Goal: Task Accomplishment & Management: Complete application form

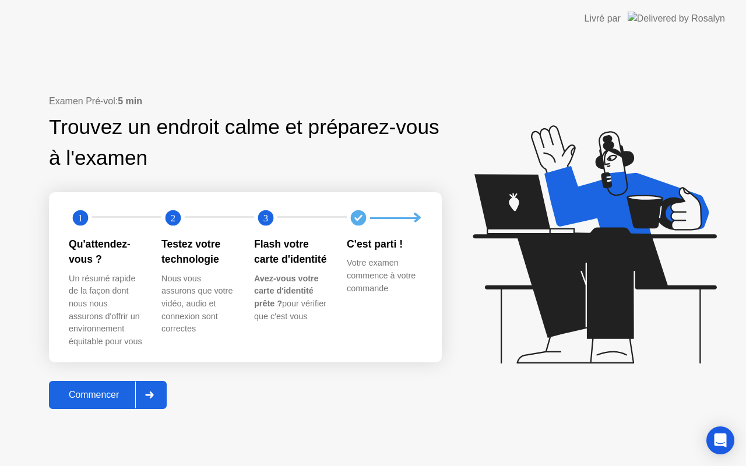
click at [108, 398] on div "Commencer" at bounding box center [93, 395] width 83 height 10
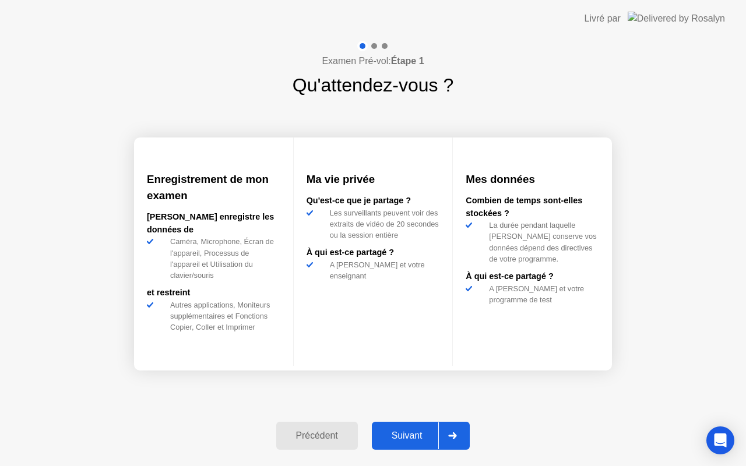
click at [401, 441] on div "Suivant" at bounding box center [407, 436] width 64 height 10
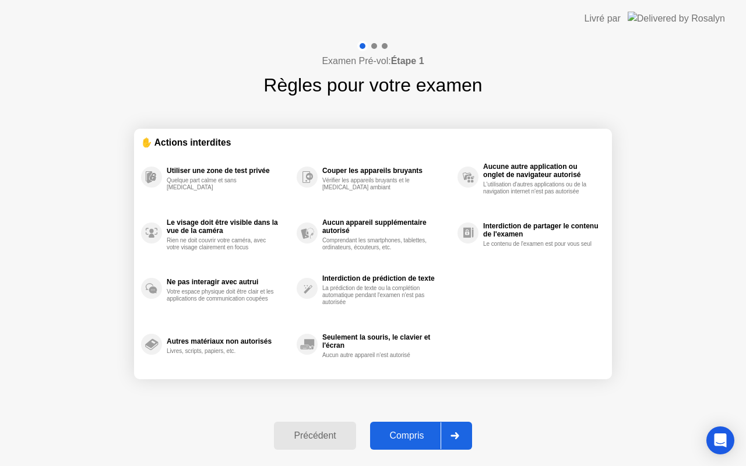
click at [403, 428] on button "Compris" at bounding box center [421, 436] width 102 height 28
select select "**********"
select select "*******"
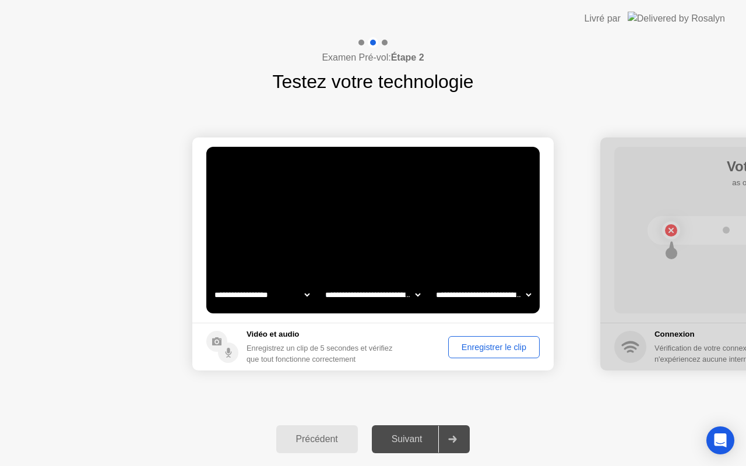
click at [498, 344] on div "Enregistrer le clip" at bounding box center [493, 347] width 83 height 9
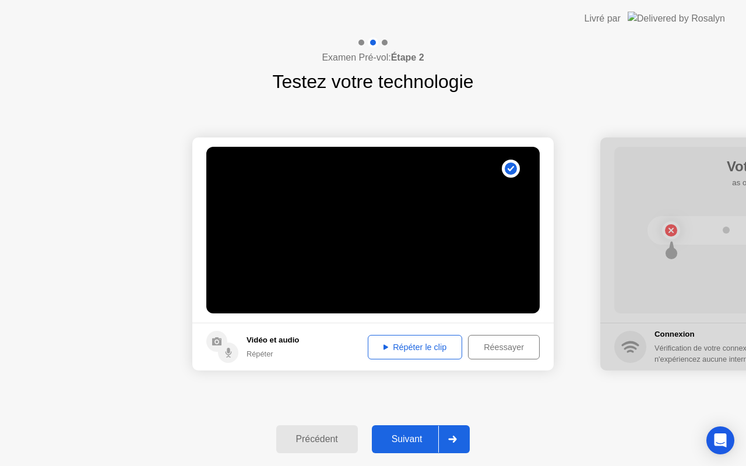
click at [422, 343] on div "Répéter le clip" at bounding box center [415, 347] width 86 height 9
click at [410, 435] on div "Suivant" at bounding box center [407, 439] width 64 height 10
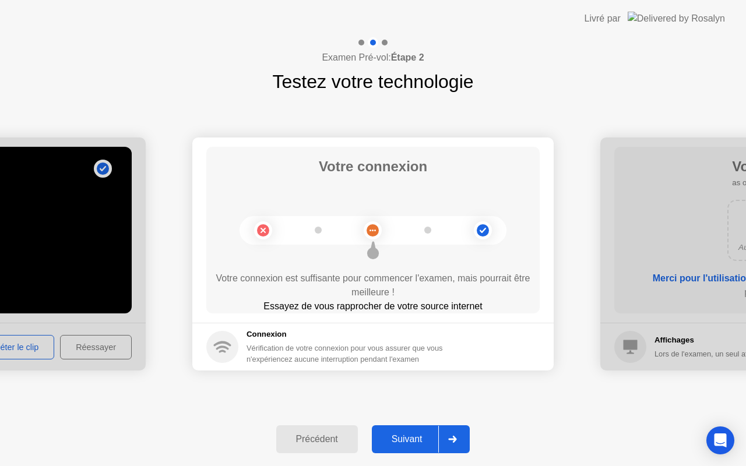
click at [412, 439] on div "Suivant" at bounding box center [407, 439] width 64 height 10
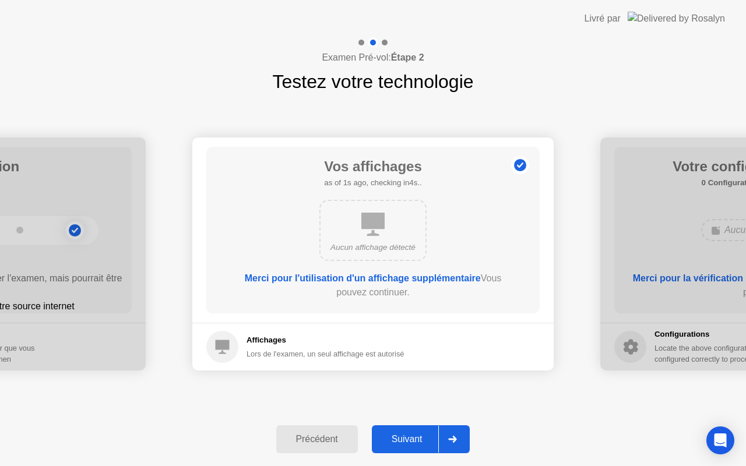
click at [412, 439] on div "Suivant" at bounding box center [407, 439] width 64 height 10
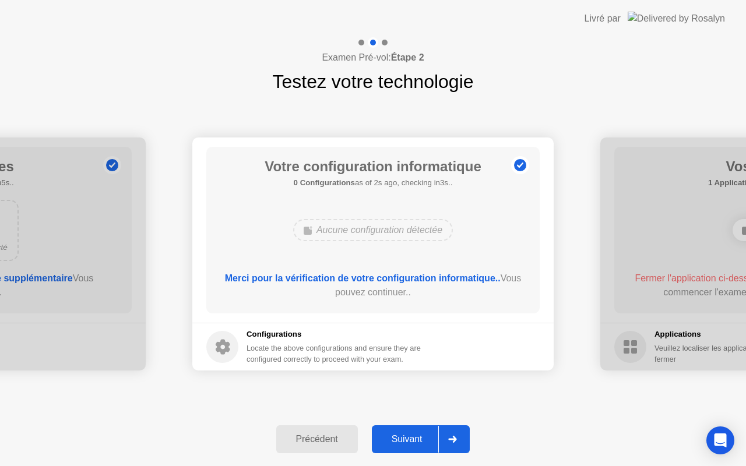
click at [413, 438] on div "Suivant" at bounding box center [407, 439] width 64 height 10
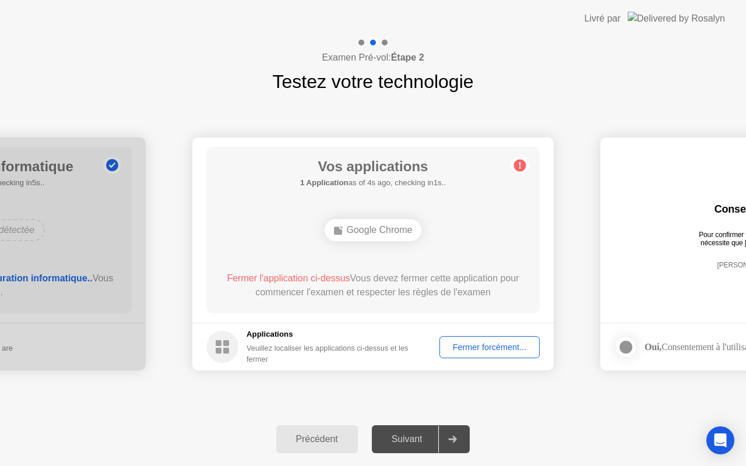
click at [483, 344] on div "Fermer forcément..." at bounding box center [490, 347] width 92 height 9
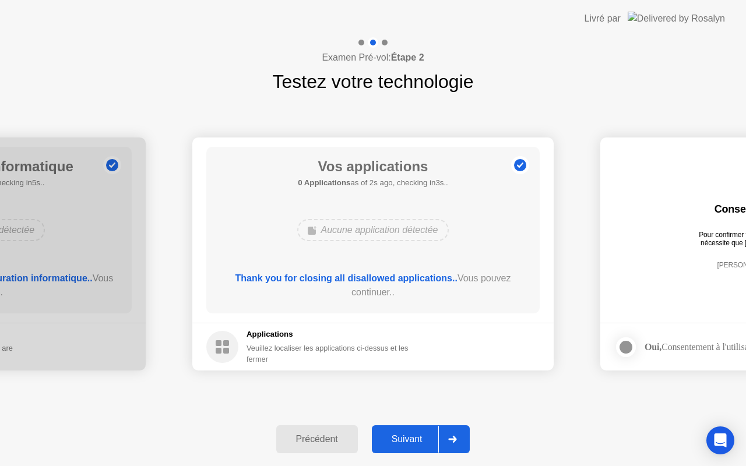
click at [406, 441] on div "Suivant" at bounding box center [407, 439] width 64 height 10
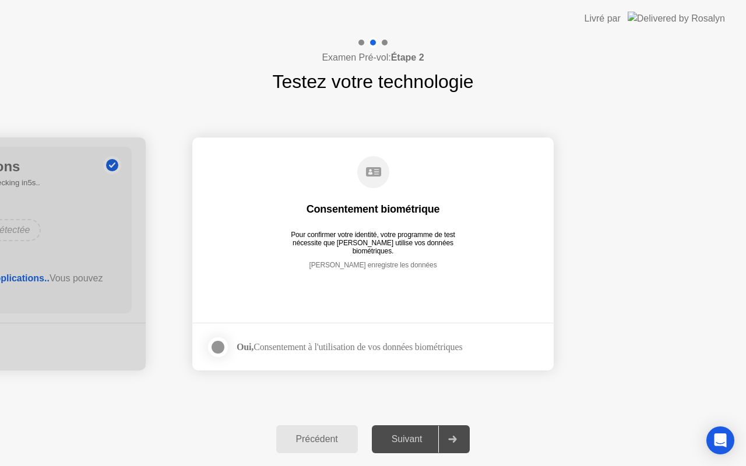
click at [214, 346] on div at bounding box center [218, 347] width 14 height 14
click at [413, 441] on div "Suivant" at bounding box center [407, 439] width 64 height 10
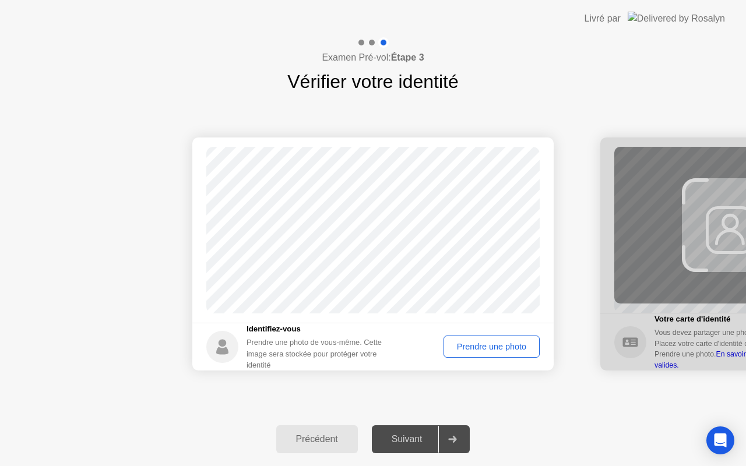
click at [491, 344] on div "Prendre une photo" at bounding box center [492, 346] width 88 height 9
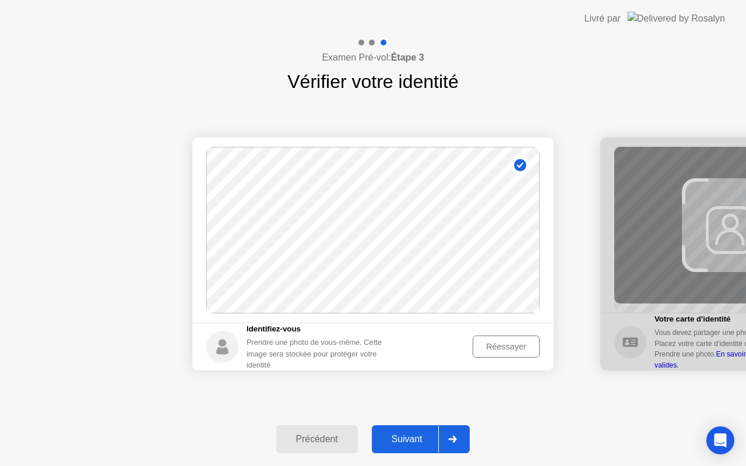
click at [419, 440] on div "Suivant" at bounding box center [407, 439] width 64 height 10
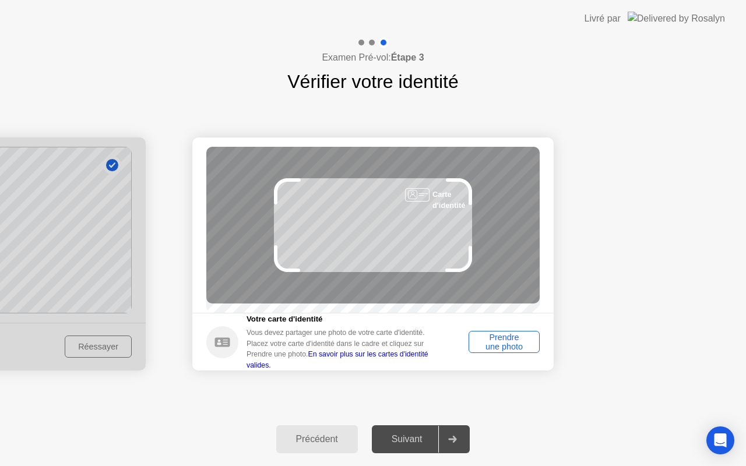
click at [505, 347] on div "Prendre une photo" at bounding box center [504, 342] width 63 height 19
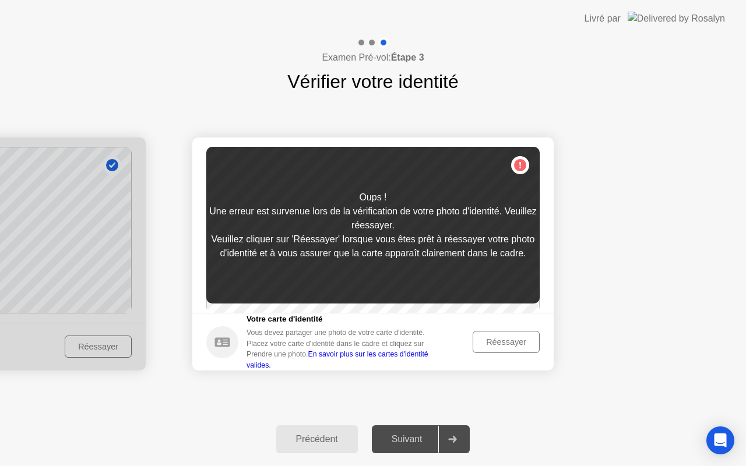
click at [505, 347] on div "Réessayer" at bounding box center [506, 341] width 59 height 9
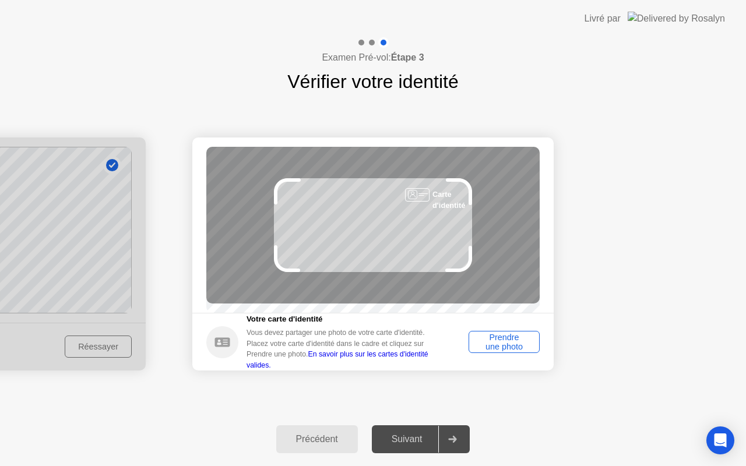
click at [505, 348] on div "Prendre une photo" at bounding box center [504, 342] width 63 height 19
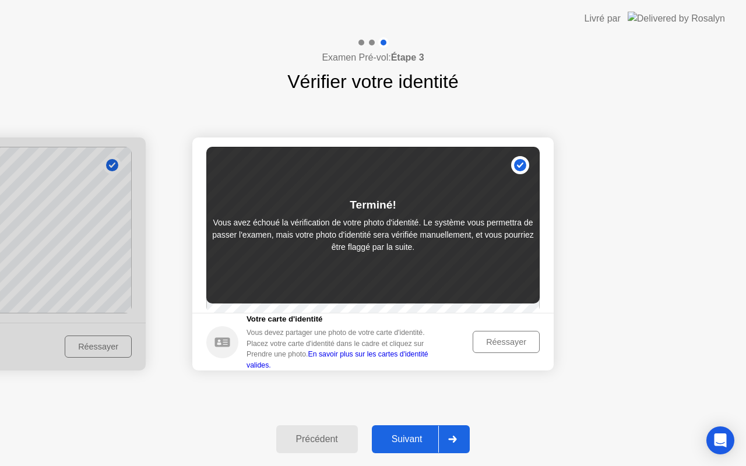
click at [416, 442] on div "Suivant" at bounding box center [407, 439] width 64 height 10
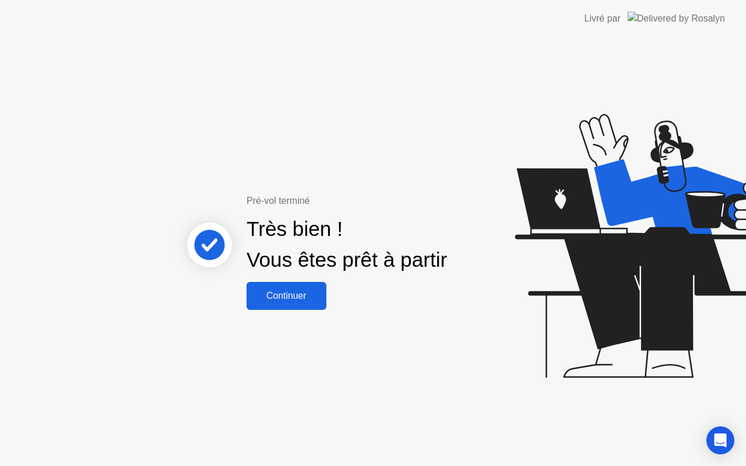
click at [291, 295] on div "Continuer" at bounding box center [286, 296] width 73 height 10
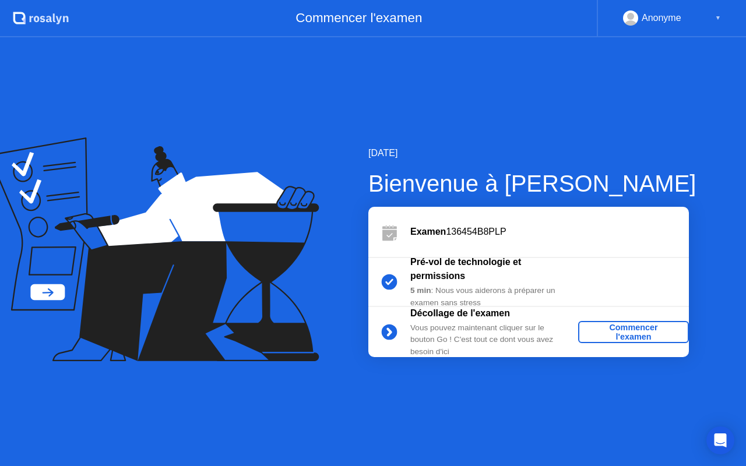
click at [630, 335] on div "Commencer l'examen" at bounding box center [633, 332] width 101 height 19
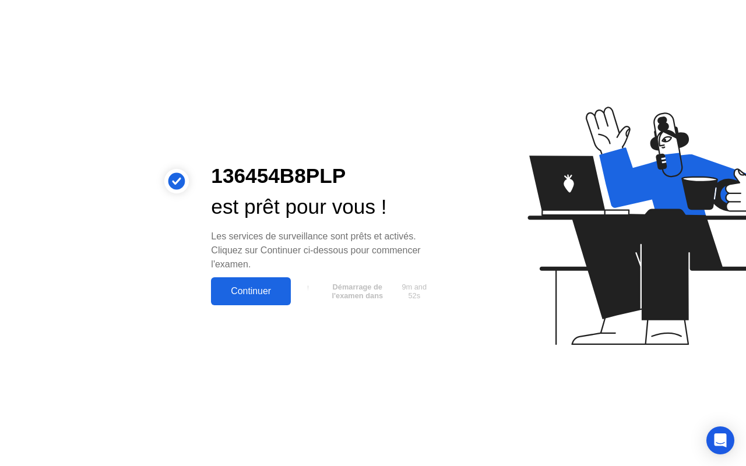
click at [249, 290] on div "Continuer" at bounding box center [250, 291] width 73 height 10
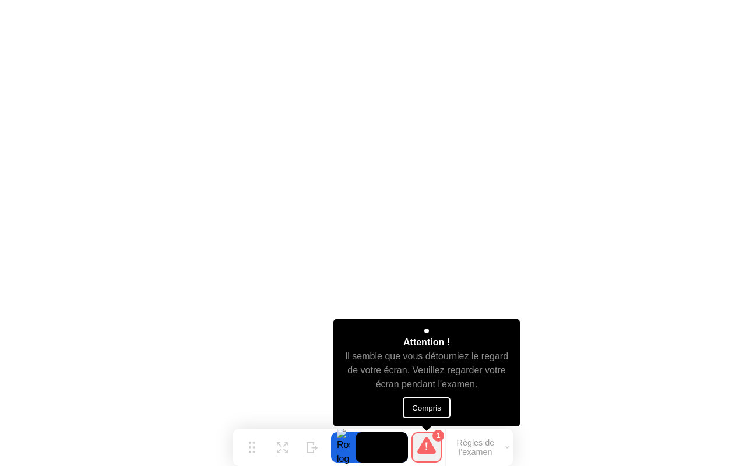
click at [424, 406] on button "Compris" at bounding box center [427, 408] width 48 height 21
